Goal: Task Accomplishment & Management: Use online tool/utility

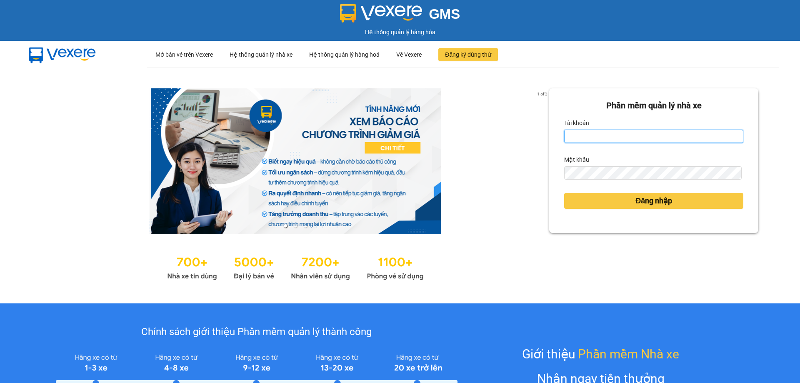
click at [579, 133] on input "Tài khoản" at bounding box center [653, 136] width 179 height 13
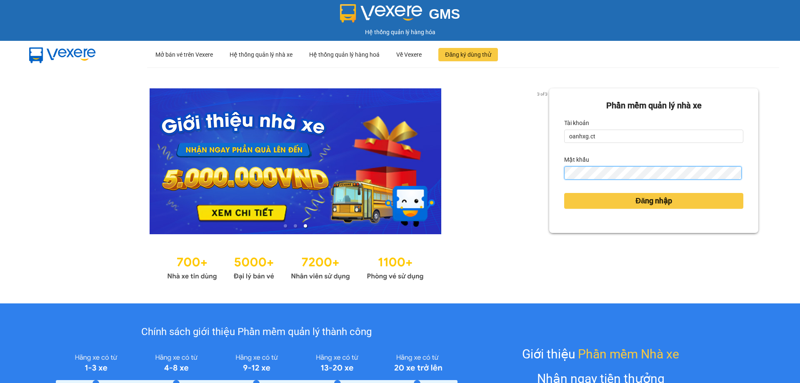
click at [564, 193] on button "Đăng nhập" at bounding box center [653, 201] width 179 height 16
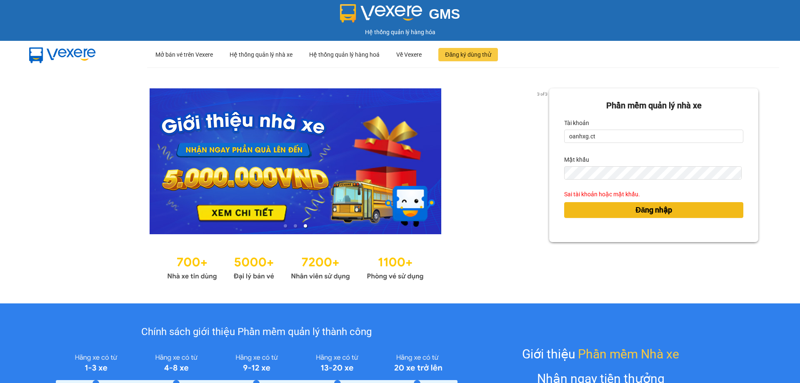
click at [594, 210] on button "Đăng nhập" at bounding box center [653, 210] width 179 height 16
drag, startPoint x: 594, startPoint y: 210, endPoint x: 601, endPoint y: 202, distance: 11.2
click at [594, 210] on button "Đăng nhập" at bounding box center [653, 210] width 179 height 16
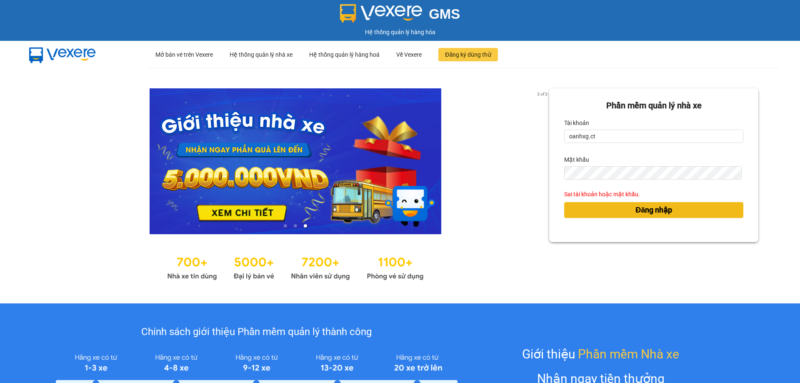
drag, startPoint x: 618, startPoint y: 211, endPoint x: 618, endPoint y: 197, distance: 14.6
click at [618, 212] on button "Đăng nhập" at bounding box center [653, 210] width 179 height 16
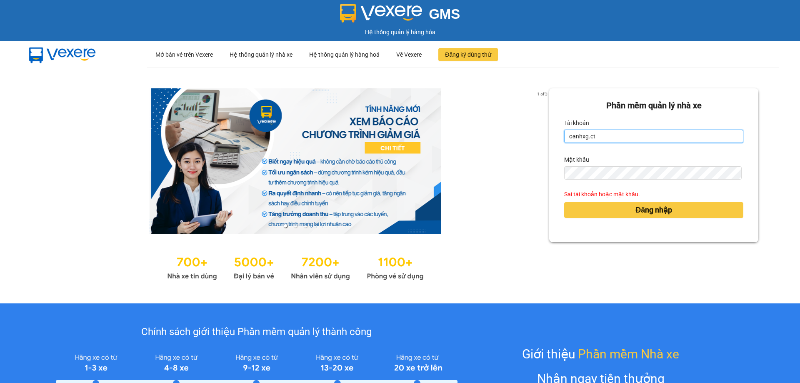
click at [621, 139] on input "oanhxg.ct" at bounding box center [653, 136] width 179 height 13
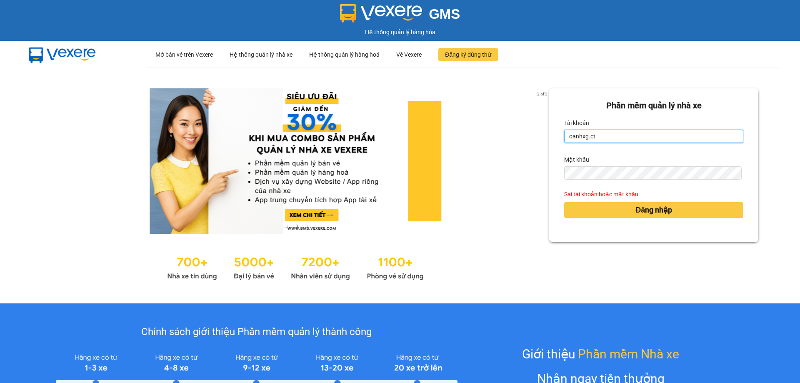
type input "oanhxg.ct"
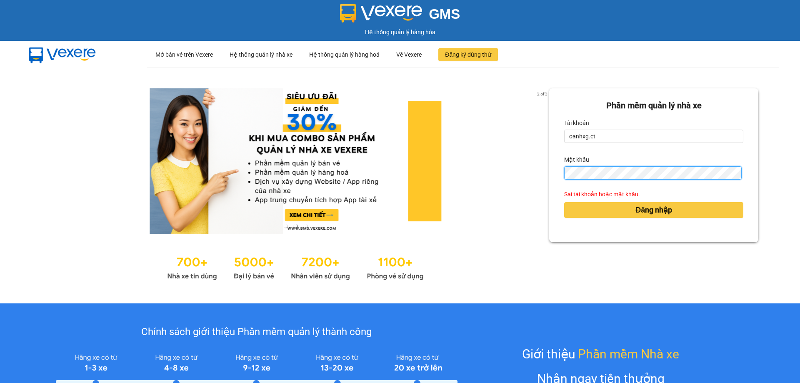
click at [564, 202] on button "Đăng nhập" at bounding box center [653, 210] width 179 height 16
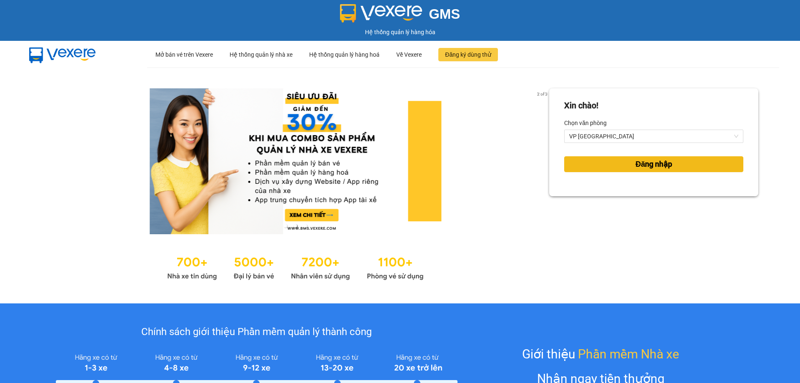
click at [616, 167] on button "Đăng nhập" at bounding box center [653, 164] width 179 height 16
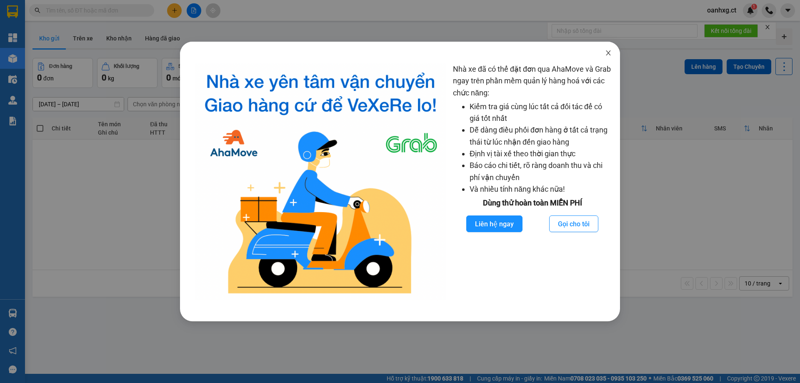
drag, startPoint x: 610, startPoint y: 51, endPoint x: 504, endPoint y: 77, distance: 108.6
click at [609, 52] on icon "close" at bounding box center [608, 53] width 7 height 7
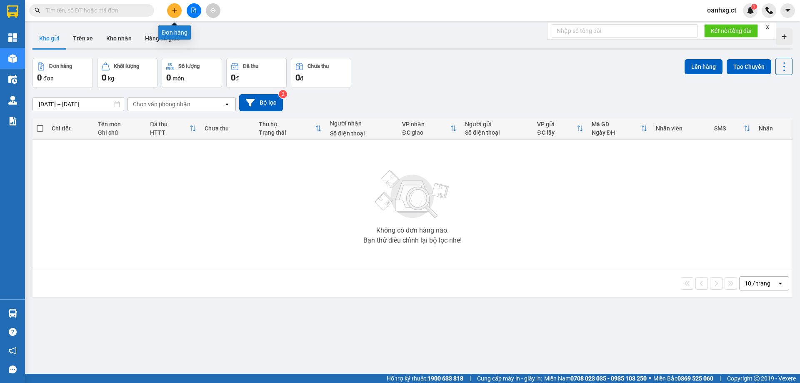
click at [178, 9] on button at bounding box center [174, 10] width 15 height 15
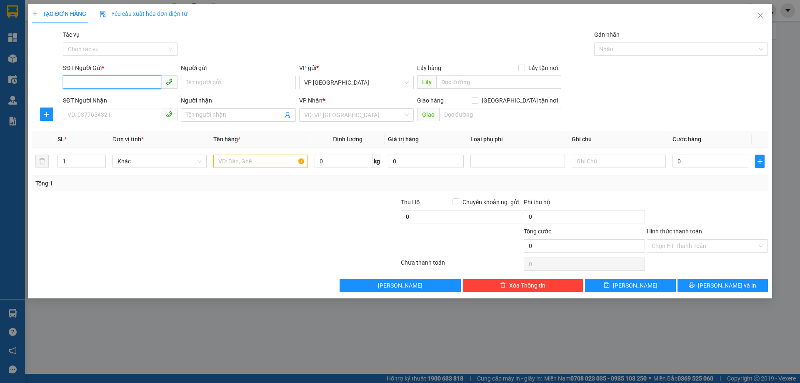
click at [132, 83] on input "SĐT Người Gửi *" at bounding box center [112, 81] width 98 height 13
type input "0362311218"
click at [118, 102] on div "0362311218 - CHỊ TÌNH" at bounding box center [120, 99] width 105 height 9
type input "CHỊ TÌNH"
type input "0364688144"
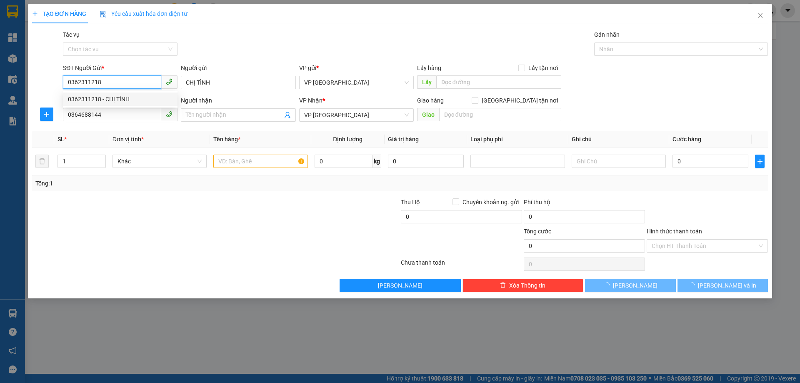
type input "70.000"
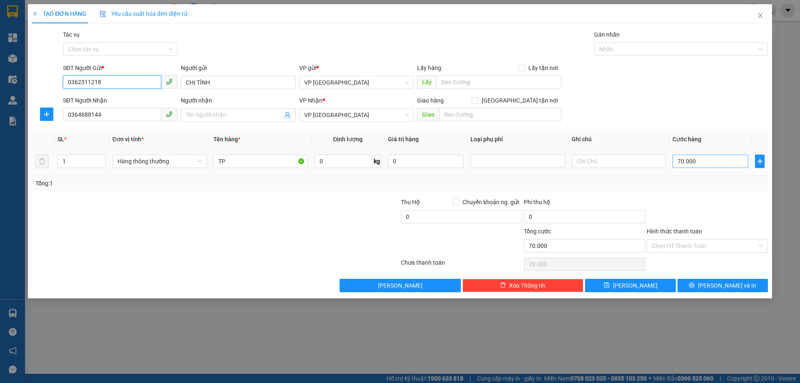
type input "0362311218"
click at [704, 164] on input "70.000" at bounding box center [711, 161] width 76 height 13
type input "0"
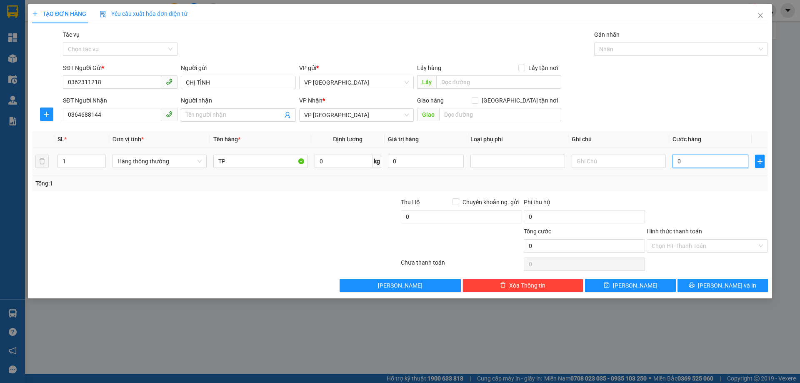
type input "005"
type input "5"
type input "0.050"
type input "50"
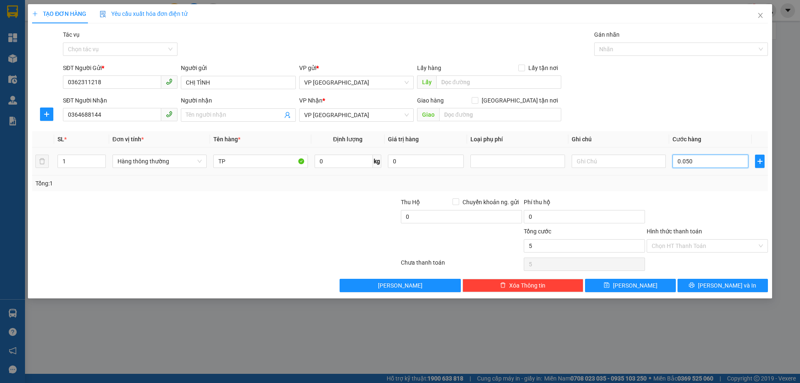
type input "50"
type input "0.050"
click at [693, 173] on td "0.050" at bounding box center [710, 162] width 83 height 28
type input "50.000"
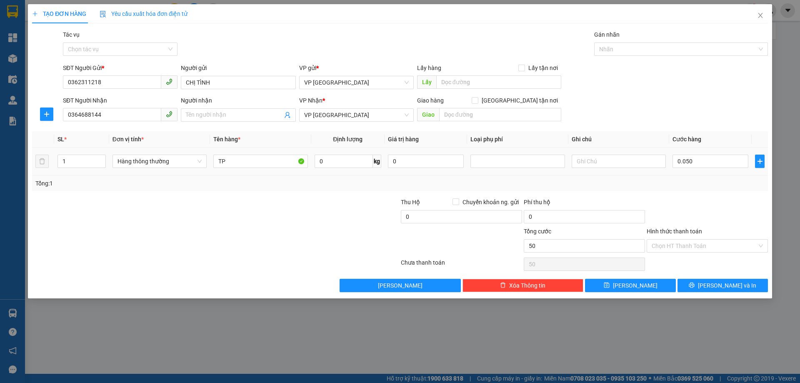
type input "50.000"
click at [684, 249] on input "Hình thức thanh toán" at bounding box center [704, 246] width 105 height 13
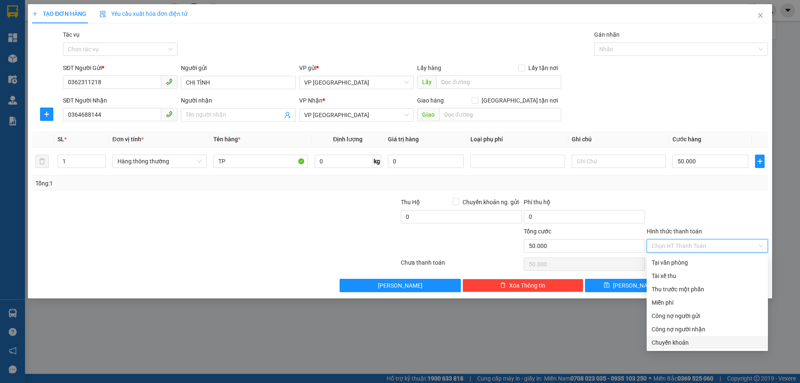
drag, startPoint x: 667, startPoint y: 341, endPoint x: 672, endPoint y: 333, distance: 9.5
click at [668, 340] on div "Chuyển khoản" at bounding box center [707, 342] width 111 height 9
type input "0"
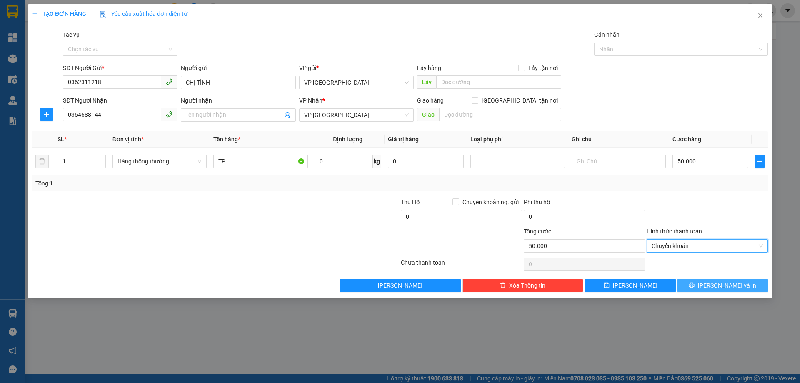
click at [703, 282] on button "[PERSON_NAME] và In" at bounding box center [723, 285] width 90 height 13
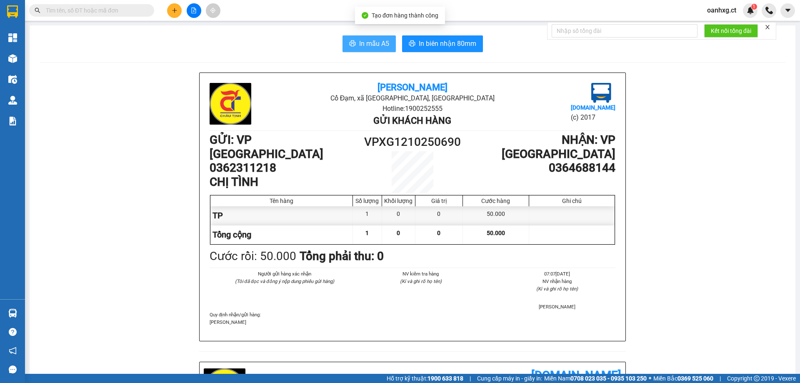
click at [386, 43] on button "In mẫu A5" at bounding box center [369, 43] width 53 height 17
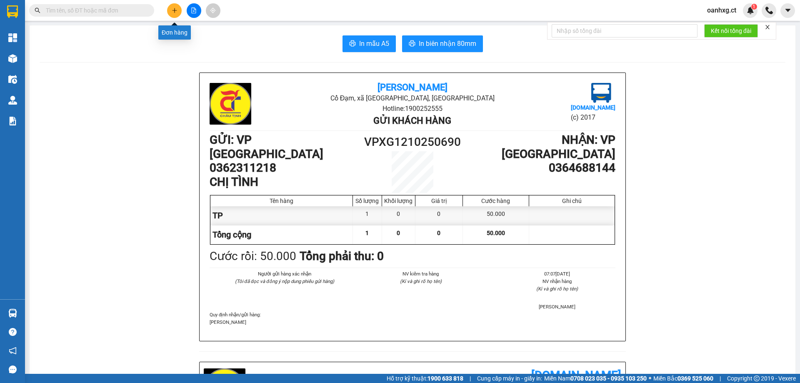
click at [175, 10] on icon "plus" at bounding box center [174, 10] width 5 height 0
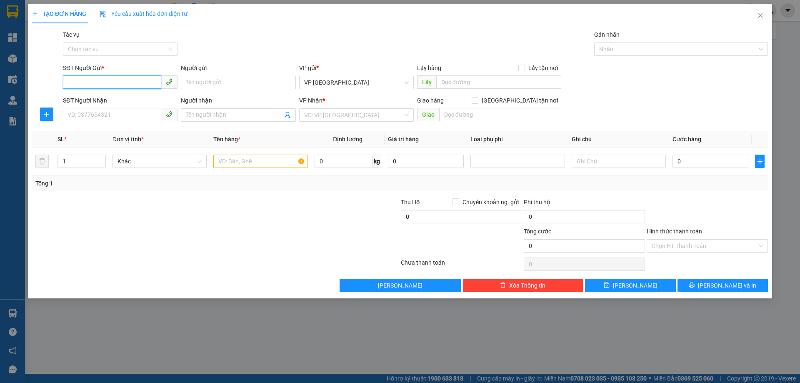
click at [114, 83] on input "SĐT Người Gửi *" at bounding box center [112, 81] width 98 height 13
type input "0915964908"
click at [107, 105] on div "0915964908" at bounding box center [120, 99] width 115 height 13
type input "0913446104"
type input "CẦU VƯỢT VỰC VÒNG, ĐỒNG VĂN, [GEOGRAPHIC_DATA], [GEOGRAPHIC_DATA]"
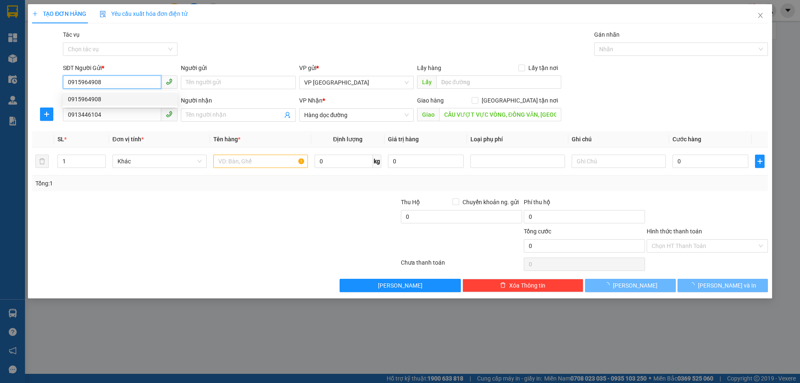
type input "60.000"
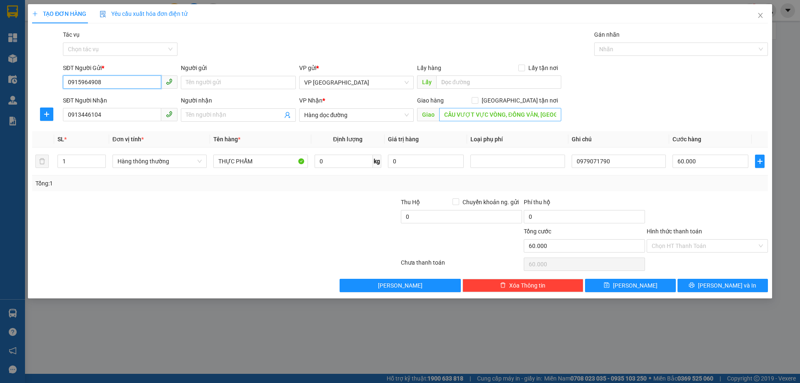
type input "0915964908"
type input "v"
type input "X"
type input "VỰC VÒNG - [GEOGRAPHIC_DATA]"
click at [714, 164] on input "60.000" at bounding box center [711, 161] width 76 height 13
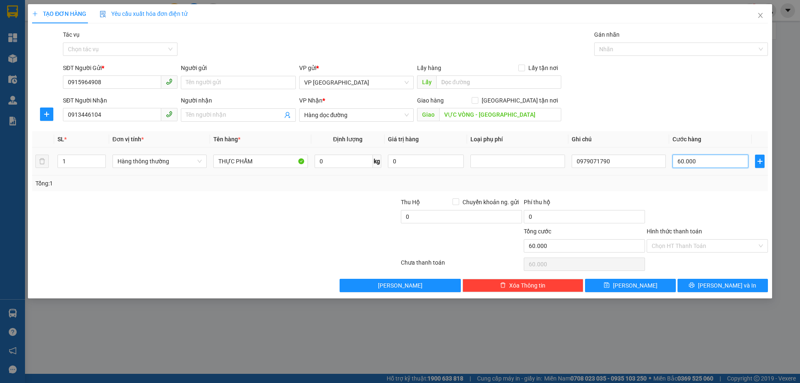
type input "0"
click at [698, 164] on input "0" at bounding box center [711, 161] width 76 height 13
type input "004"
type input "4"
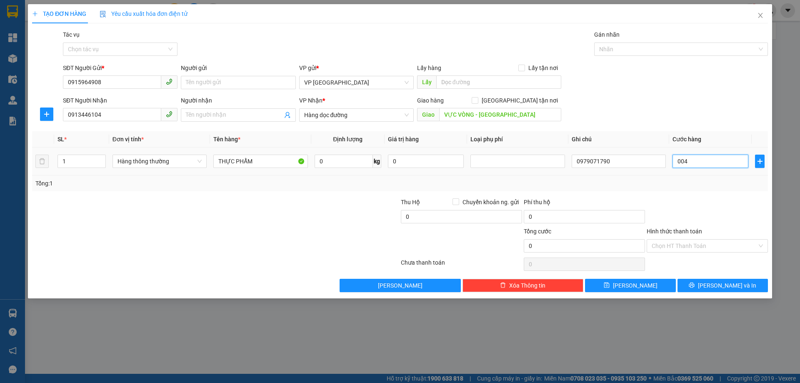
type input "4"
type input "40"
type input "0.040"
type input "40.000"
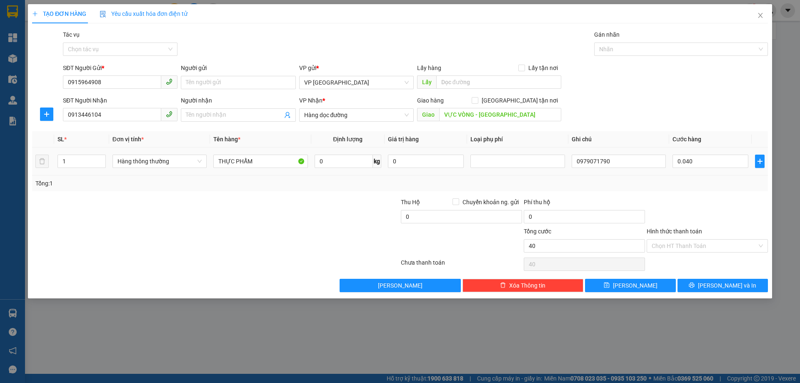
type input "40.000"
click at [712, 175] on td "40.000" at bounding box center [710, 162] width 83 height 28
click at [667, 243] on input "Hình thức thanh toán" at bounding box center [704, 246] width 105 height 13
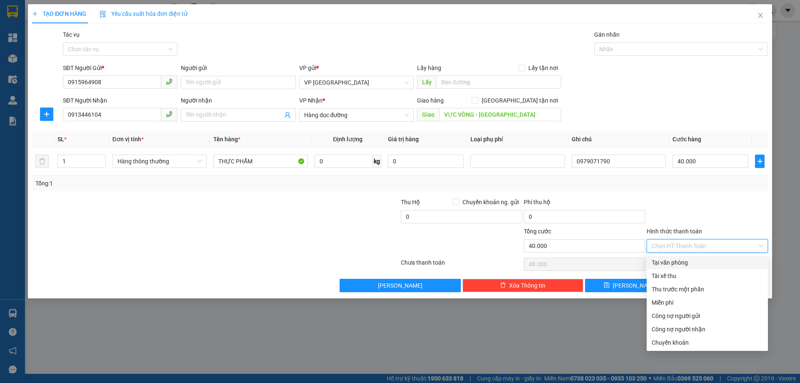
click at [672, 260] on div "Tại văn phòng" at bounding box center [707, 262] width 111 height 9
type input "0"
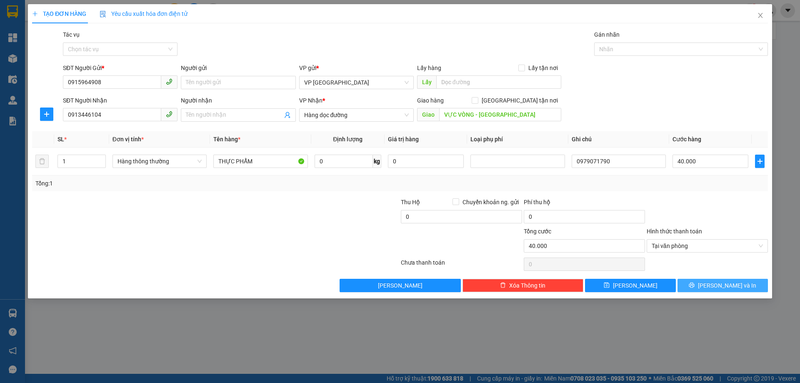
click at [718, 287] on span "[PERSON_NAME] và In" at bounding box center [727, 285] width 58 height 9
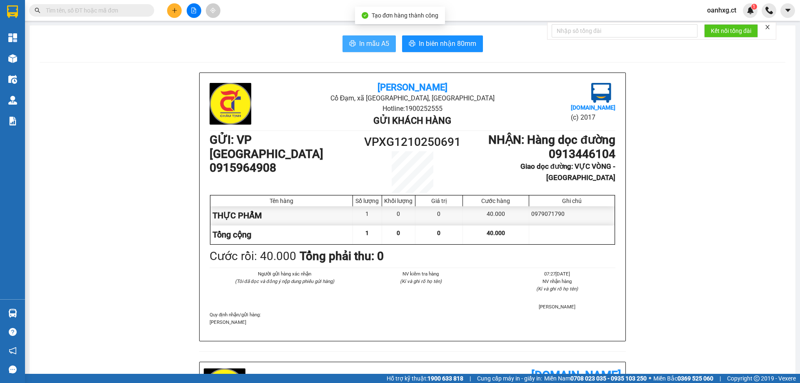
click at [376, 42] on span "In mẫu A5" at bounding box center [374, 43] width 30 height 10
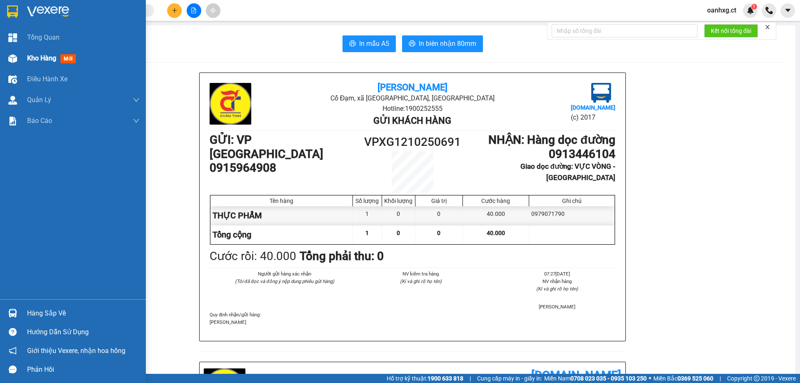
drag, startPoint x: 53, startPoint y: 57, endPoint x: 62, endPoint y: 56, distance: 8.8
click at [62, 56] on div "Kho hàng mới" at bounding box center [53, 58] width 52 height 10
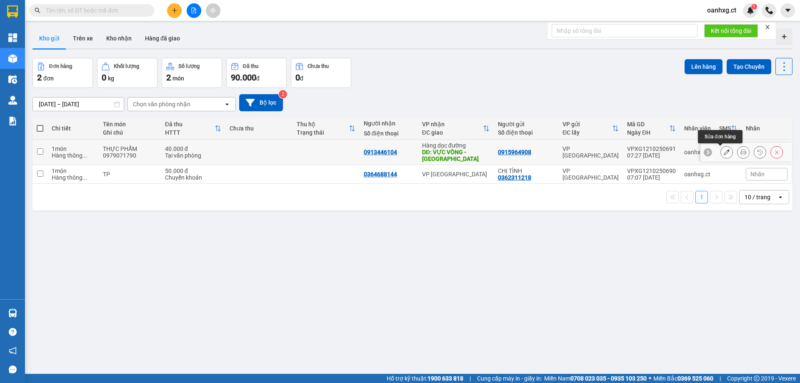
click at [724, 151] on button at bounding box center [727, 152] width 12 height 15
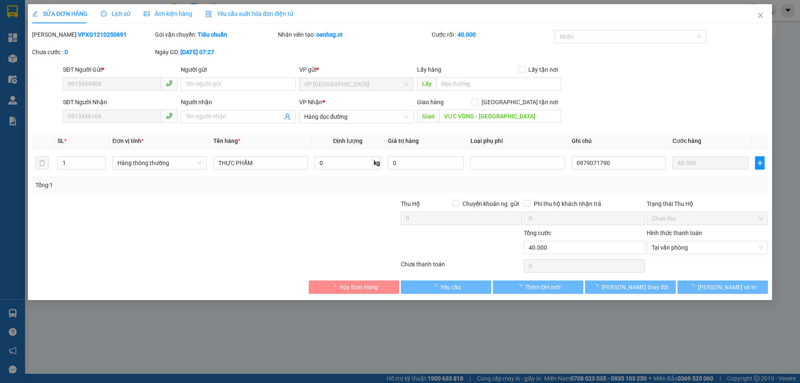
type input "0915964908"
type input "0913446104"
type input "VỰC VÒNG - [GEOGRAPHIC_DATA]"
type input "0"
type input "40.000"
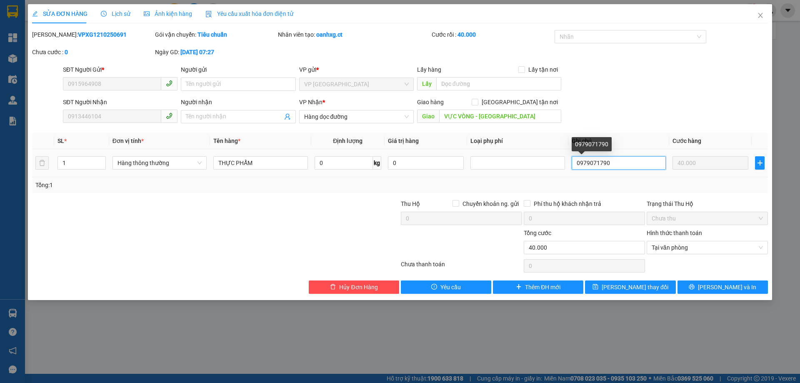
drag, startPoint x: 575, startPoint y: 163, endPoint x: 658, endPoint y: 172, distance: 83.4
click at [658, 173] on td "0979071790" at bounding box center [618, 163] width 101 height 28
type input "0918743425"
click at [657, 174] on td "0918743425" at bounding box center [618, 163] width 101 height 28
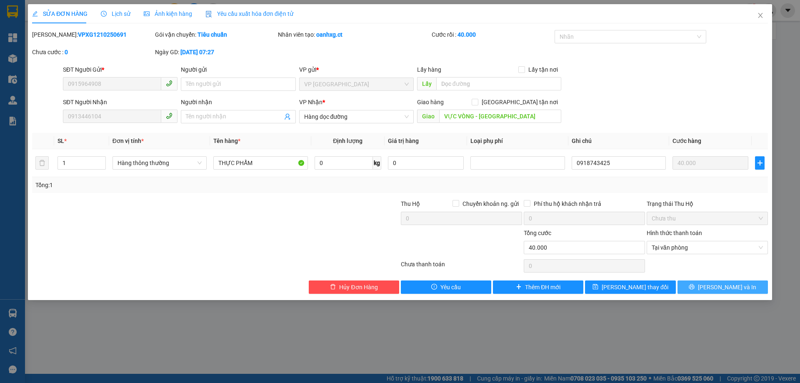
click at [723, 286] on span "[PERSON_NAME] và In" at bounding box center [727, 287] width 58 height 9
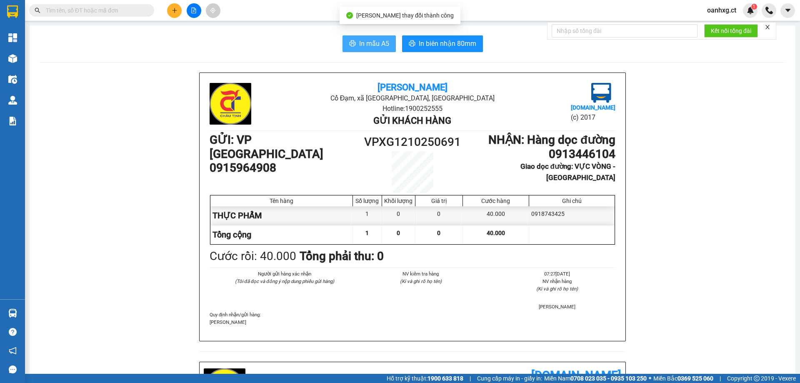
click at [352, 45] on icon "printer" at bounding box center [352, 43] width 7 height 7
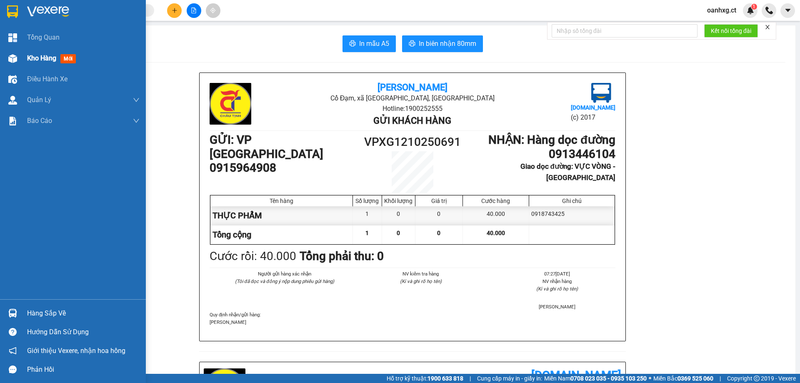
click at [30, 55] on span "Kho hàng" at bounding box center [41, 58] width 29 height 8
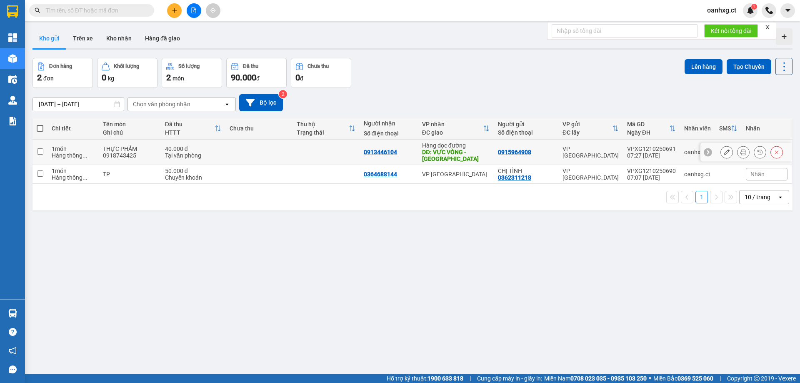
drag, startPoint x: 39, startPoint y: 150, endPoint x: 38, endPoint y: 155, distance: 5.4
click at [38, 150] on input "checkbox" at bounding box center [40, 151] width 6 height 6
checkbox input "true"
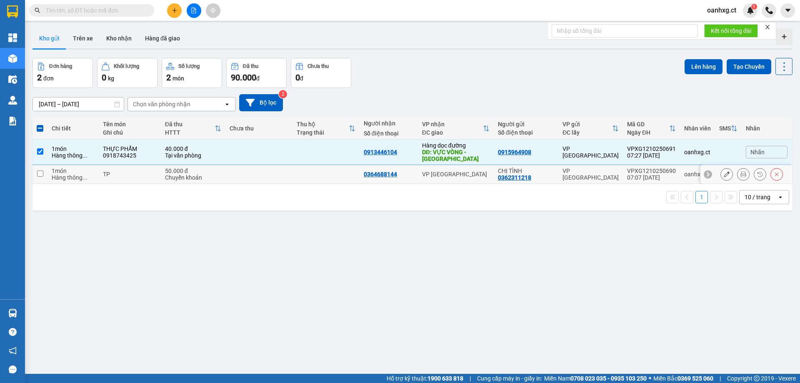
click at [42, 170] on td at bounding box center [40, 174] width 15 height 19
checkbox input "true"
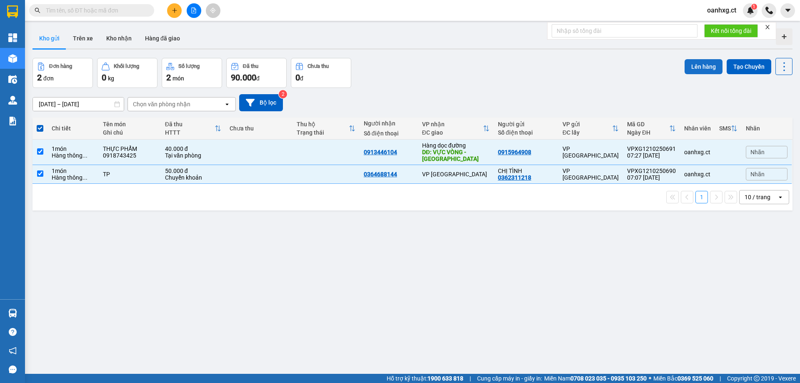
click at [700, 61] on button "Lên hàng" at bounding box center [704, 66] width 38 height 15
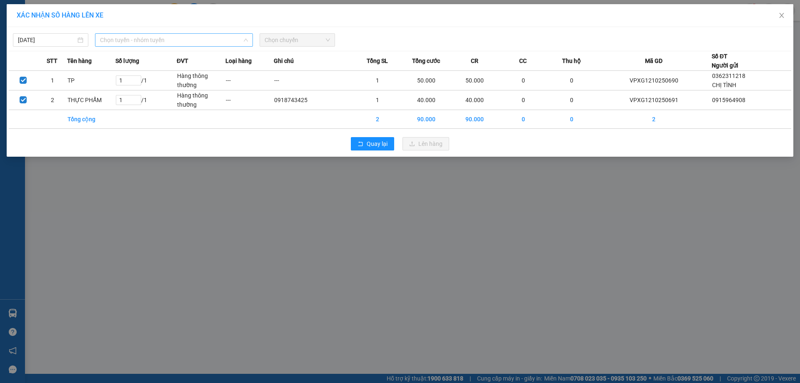
click at [175, 43] on span "Chọn tuyến - nhóm tuyến" at bounding box center [174, 40] width 148 height 13
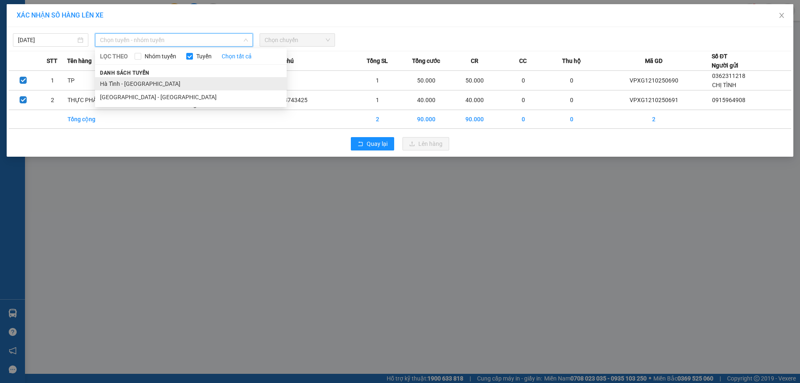
click at [142, 81] on li "Hà Tĩnh - [GEOGRAPHIC_DATA]" at bounding box center [191, 83] width 192 height 13
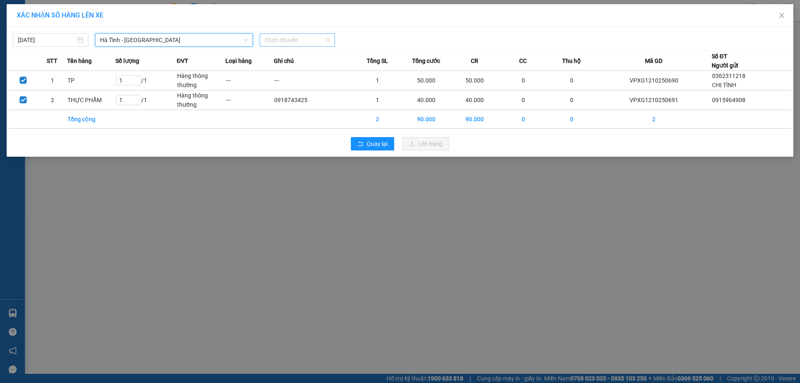
click at [280, 42] on span "Chọn chuyến" at bounding box center [297, 40] width 65 height 13
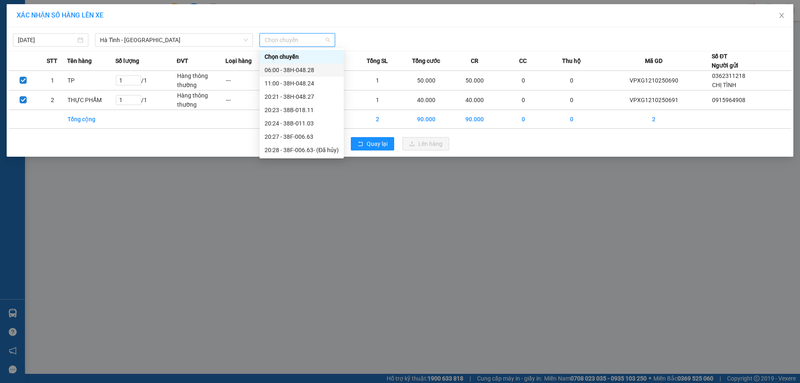
click at [310, 73] on div "06:00 - 38H-048.28" at bounding box center [302, 69] width 74 height 9
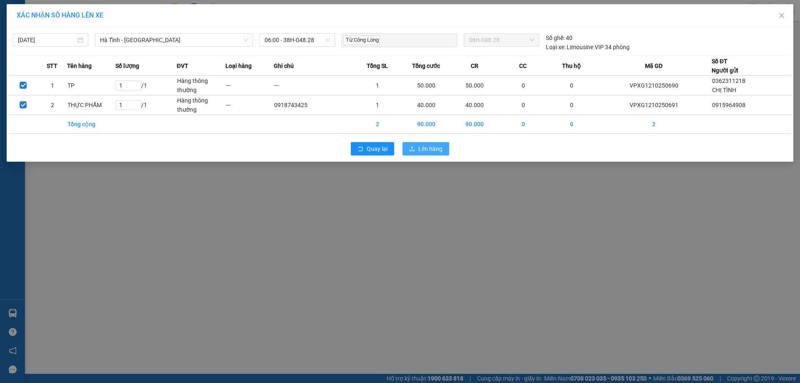
click at [420, 152] on span "Lên hàng" at bounding box center [430, 148] width 24 height 9
